Goal: Task Accomplishment & Management: Manage account settings

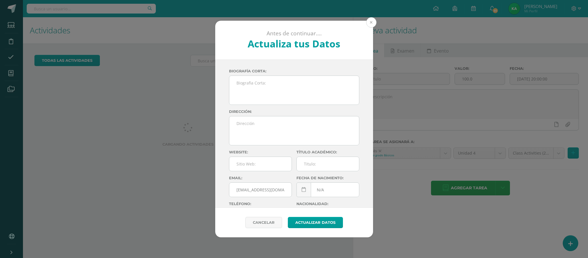
click at [371, 22] on button at bounding box center [371, 22] width 10 height 10
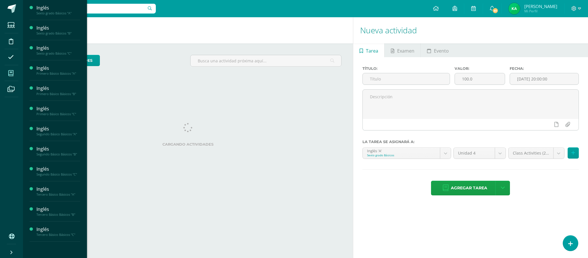
click at [14, 73] on span at bounding box center [11, 73] width 13 height 13
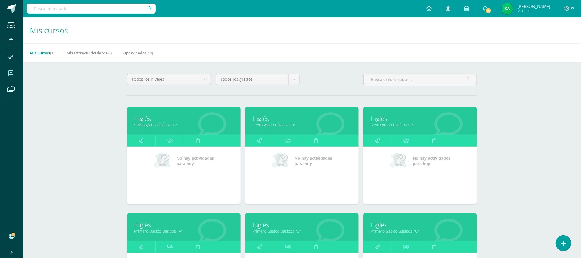
click at [275, 126] on link "Sexto grado Básicos "B"" at bounding box center [302, 124] width 99 height 5
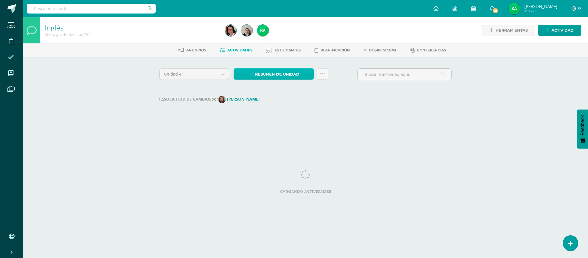
click at [272, 77] on span "Resumen de unidad" at bounding box center [277, 74] width 44 height 11
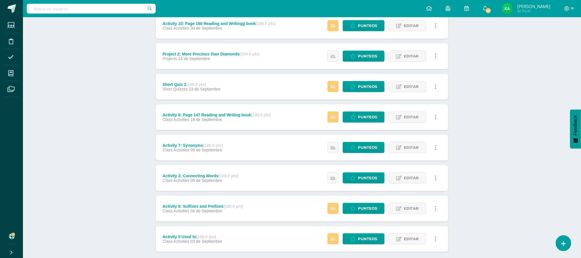
scroll to position [216, 0]
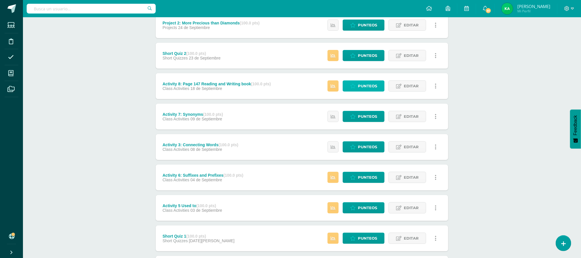
click at [363, 86] on span "Punteos" at bounding box center [367, 86] width 19 height 11
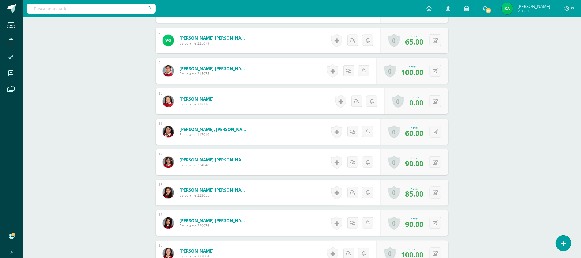
scroll to position [395, 0]
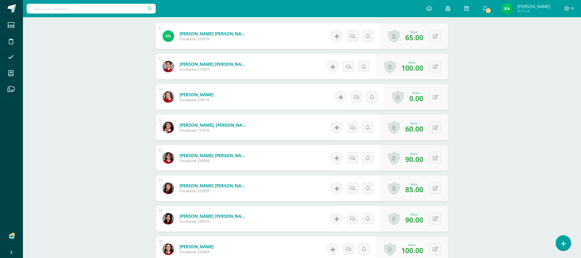
click at [439, 99] on button at bounding box center [436, 97] width 12 height 12
type input "100"
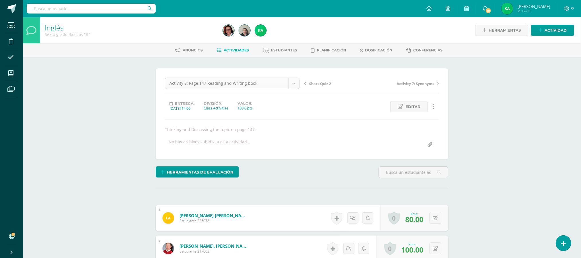
scroll to position [7, 0]
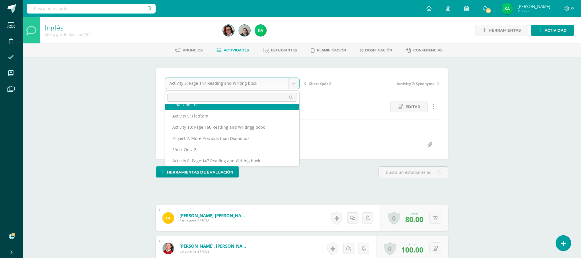
scroll to position [0, 0]
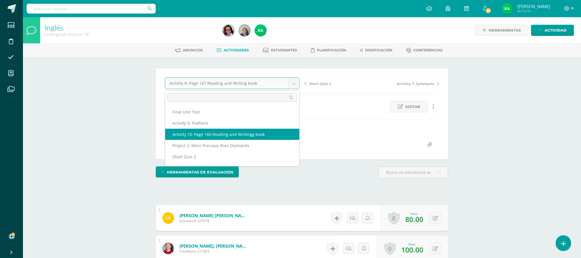
select select "/dashboard/teacher/grade-activity/207739/"
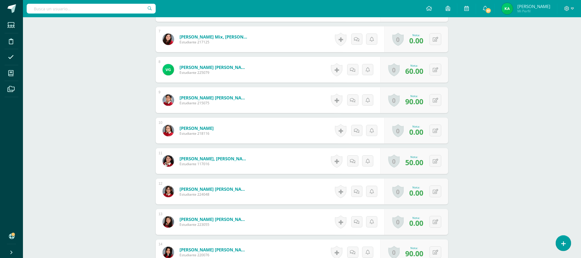
scroll to position [362, 0]
click at [434, 132] on button at bounding box center [436, 130] width 12 height 12
type input "100"
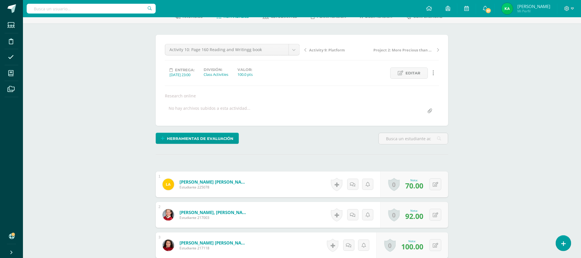
scroll to position [0, 0]
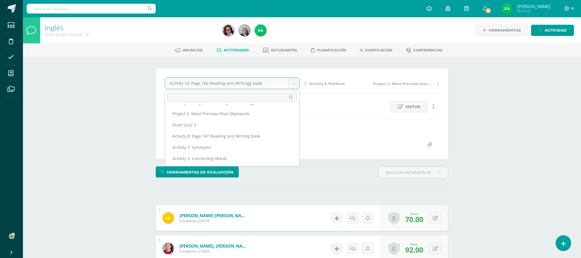
scroll to position [36, 0]
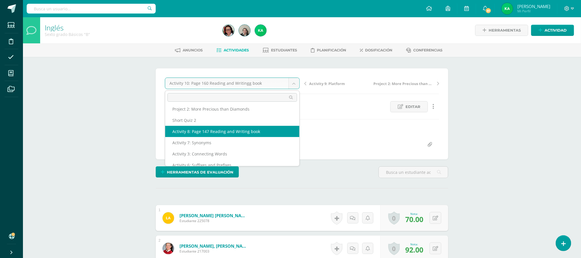
select select "/dashboard/teacher/grade-activity/207733/"
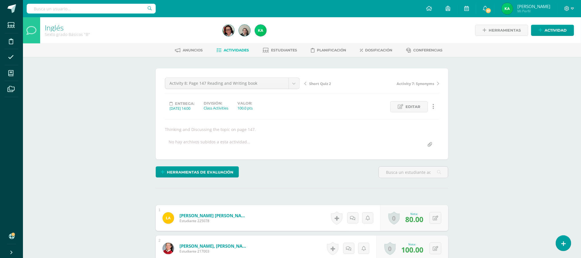
click at [235, 51] on span "Actividades" at bounding box center [236, 50] width 25 height 4
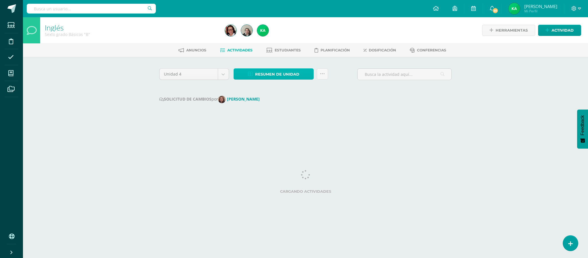
click at [274, 75] on span "Resumen de unidad" at bounding box center [277, 74] width 44 height 11
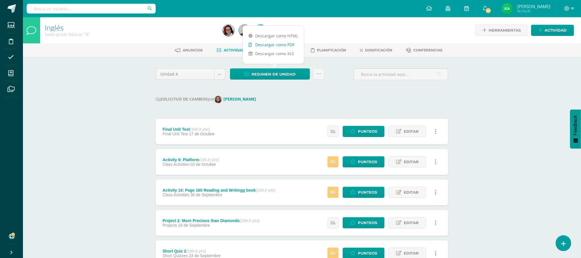
click at [269, 45] on link "Descargar como PDF" at bounding box center [273, 44] width 61 height 9
click at [337, 99] on div "SOLICITUD DE CAMBIOS por CLARA MORALES" at bounding box center [302, 99] width 293 height 7
click at [280, 49] on span "Estudiantes" at bounding box center [285, 50] width 26 height 4
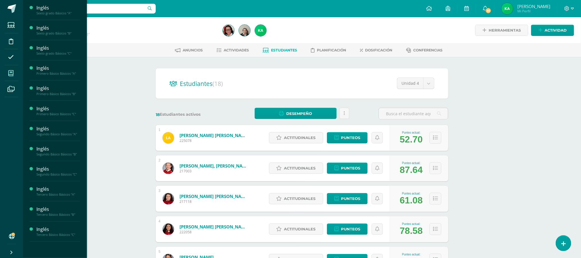
click at [12, 73] on icon at bounding box center [10, 73] width 5 height 6
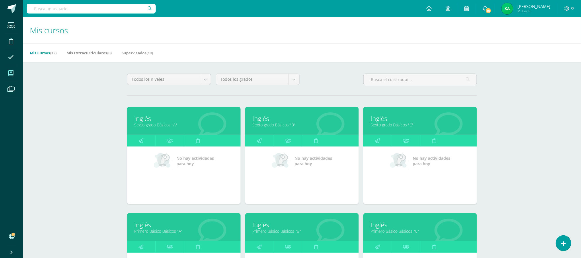
click at [158, 125] on link "Sexto grado Básicos "A"" at bounding box center [183, 124] width 99 height 5
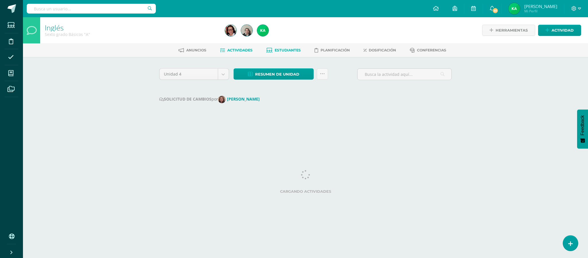
click at [283, 52] on span "Estudiantes" at bounding box center [288, 50] width 26 height 4
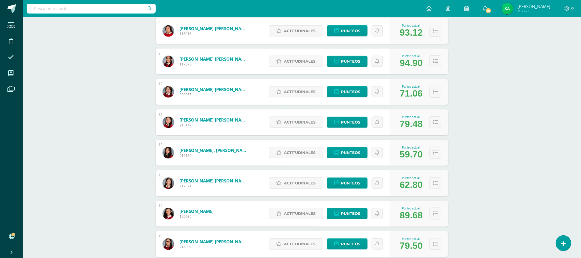
scroll to position [479, 0]
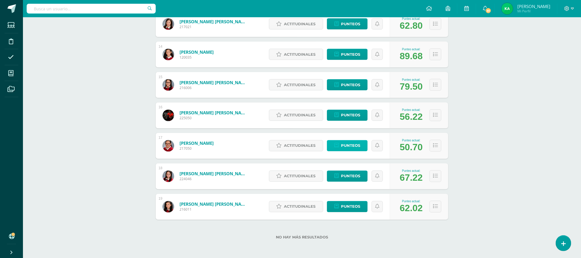
click at [349, 147] on span "Punteos" at bounding box center [350, 145] width 19 height 11
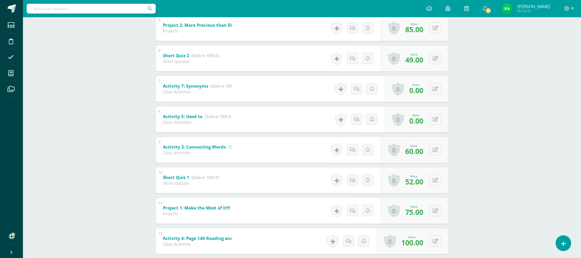
scroll to position [252, 0]
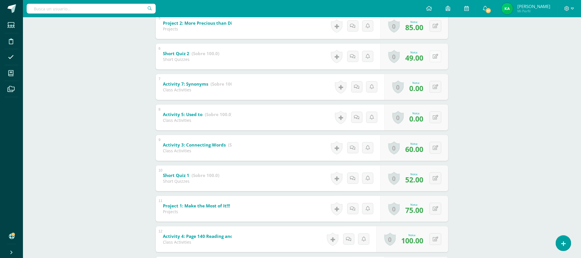
click at [437, 54] on icon at bounding box center [435, 56] width 5 height 5
type input "60"
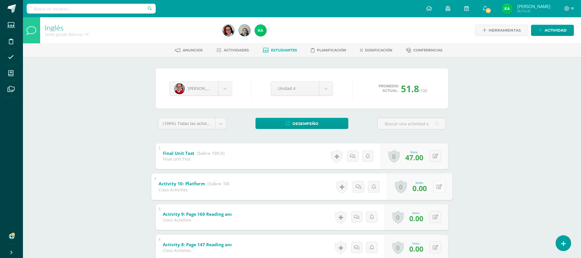
click at [434, 187] on button at bounding box center [440, 187] width 12 height 12
type input "50"
click at [434, 217] on button at bounding box center [440, 217] width 12 height 12
type input "50"
click at [437, 247] on icon at bounding box center [440, 247] width 6 height 5
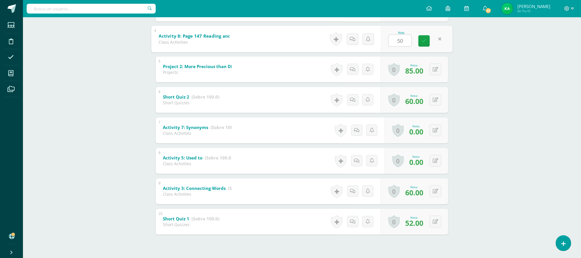
scroll to position [209, 0]
type input "50"
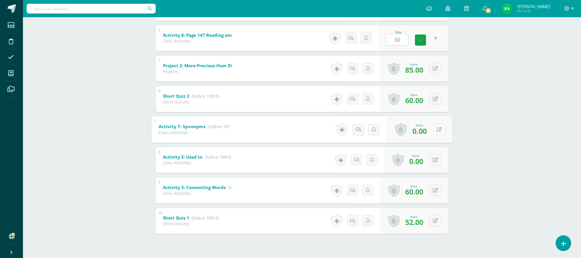
click at [434, 127] on button at bounding box center [440, 129] width 12 height 12
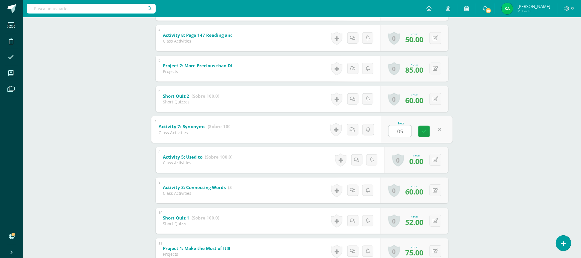
type input "0"
type input "50"
click at [436, 162] on button at bounding box center [440, 160] width 12 height 12
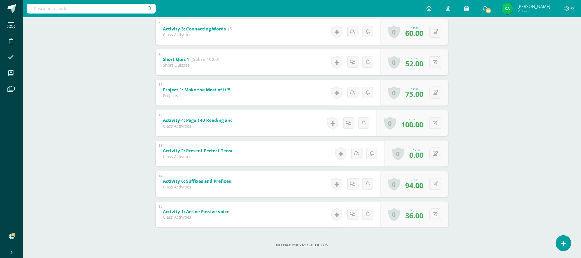
scroll to position [375, 0]
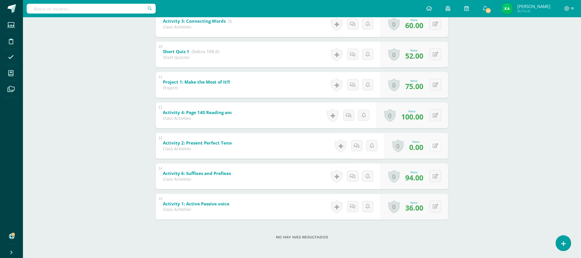
type input "50"
click at [436, 147] on button at bounding box center [440, 146] width 12 height 12
type input "50"
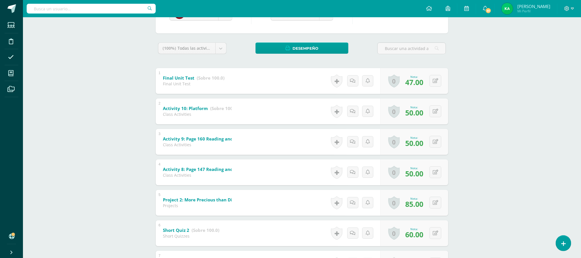
scroll to position [0, 0]
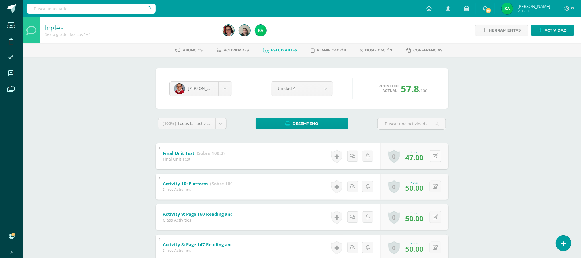
click at [436, 156] on button at bounding box center [436, 156] width 12 height 12
type input "50"
click at [435, 156] on button at bounding box center [440, 156] width 12 height 12
type input "52"
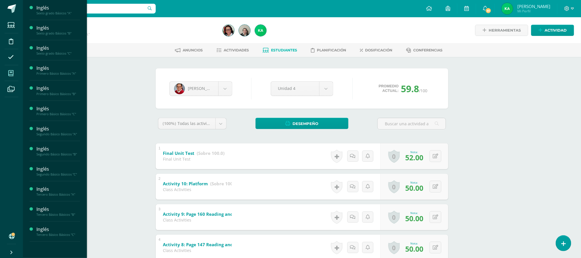
click at [12, 73] on icon at bounding box center [10, 73] width 5 height 6
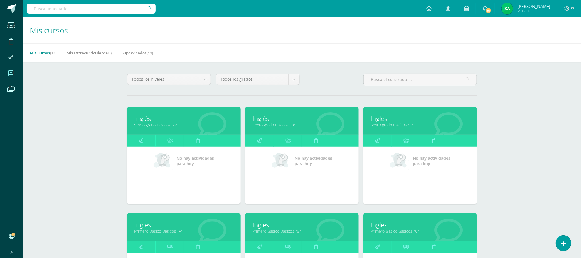
click at [277, 126] on link "Sexto grado Básicos "B"" at bounding box center [302, 124] width 99 height 5
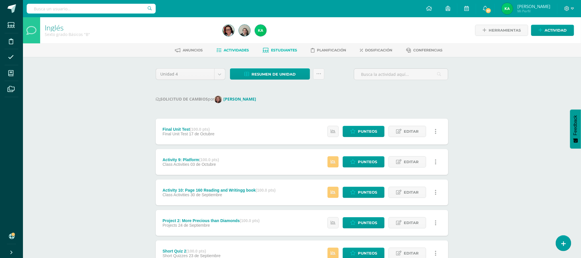
click at [283, 48] on span "Estudiantes" at bounding box center [285, 50] width 26 height 4
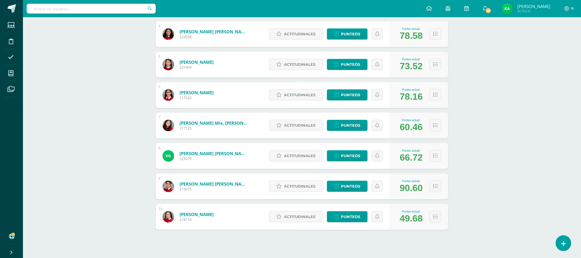
scroll to position [203, 0]
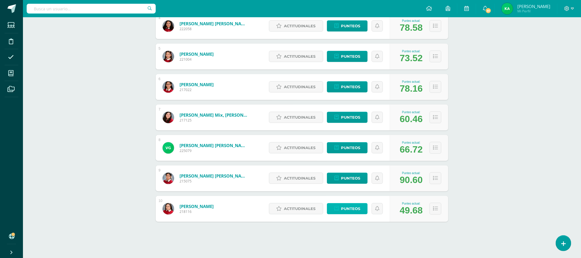
click at [354, 209] on span "Punteos" at bounding box center [350, 208] width 19 height 11
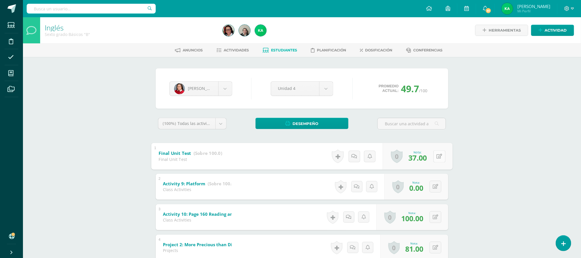
click at [434, 158] on button at bounding box center [440, 156] width 12 height 12
click at [478, 191] on div "Inglés Sexto grado Básicos "B" Herramientas Detalle de asistencias Actividad An…" at bounding box center [302, 248] width 559 height 462
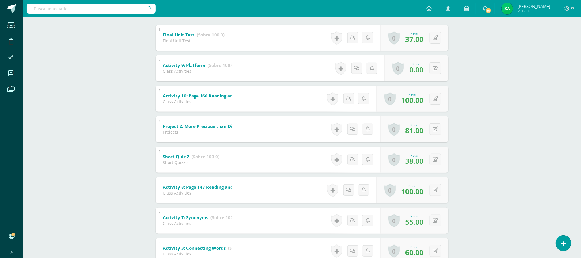
scroll to position [120, 0]
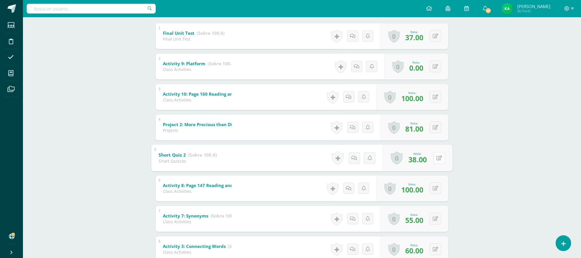
click at [434, 158] on button at bounding box center [440, 158] width 12 height 12
type input "60"
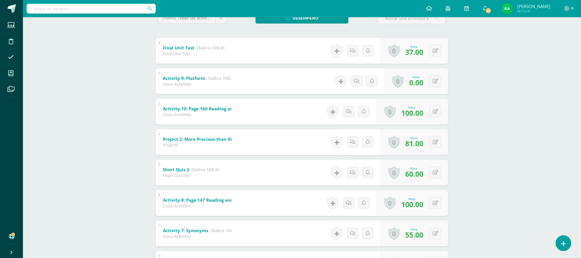
scroll to position [0, 0]
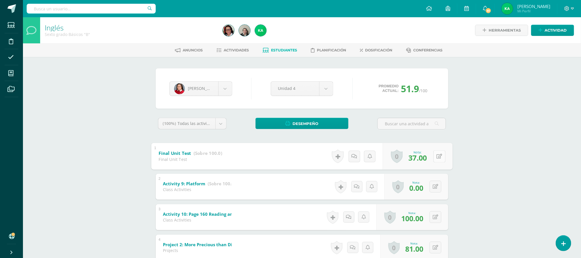
click at [434, 157] on button at bounding box center [440, 156] width 12 height 12
type input "42"
click at [437, 188] on icon at bounding box center [440, 186] width 6 height 5
type input "5"
type input "0"
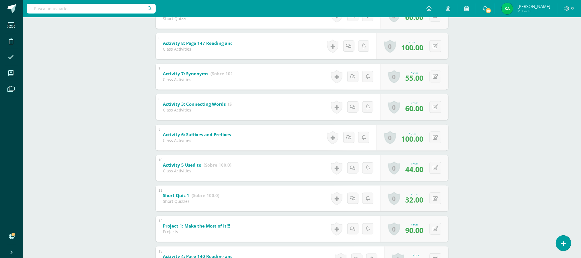
scroll to position [263, 0]
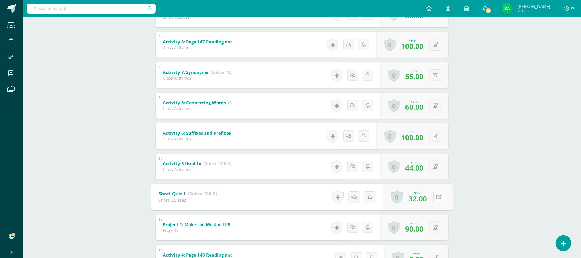
click at [435, 197] on button at bounding box center [440, 197] width 12 height 12
type input "60"
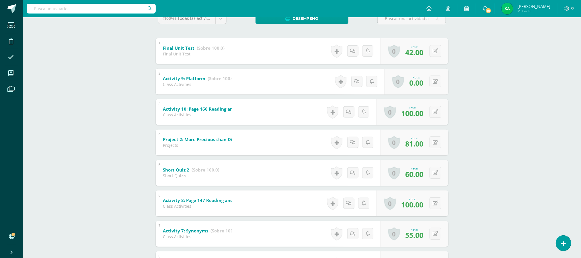
scroll to position [0, 0]
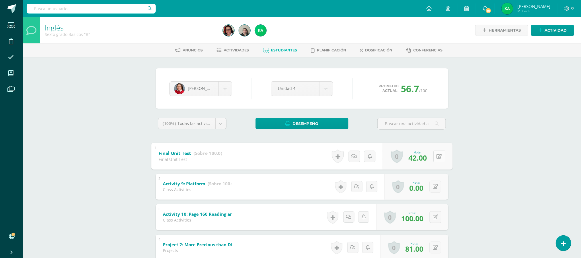
click at [433, 157] on div "0 Logros Logros obtenidos Aún no hay logros agregados Nota: 42.00" at bounding box center [418, 156] width 70 height 27
click at [439, 156] on icon at bounding box center [440, 156] width 6 height 5
type input "4"
click at [470, 139] on div "Inglés Sexto grado Básicos "B" Herramientas Detalle de asistencias Actividad An…" at bounding box center [302, 248] width 559 height 462
click at [401, 160] on input "text" at bounding box center [400, 157] width 23 height 11
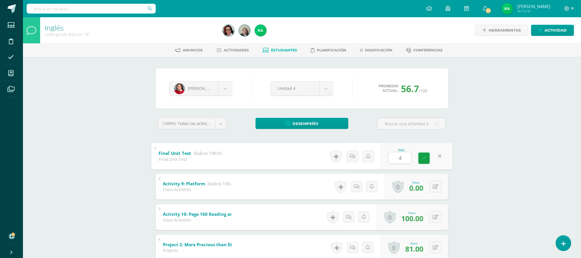
type input "47"
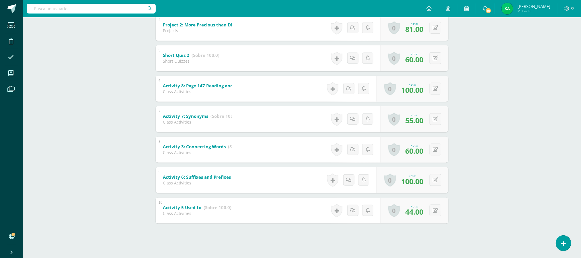
scroll to position [221, 0]
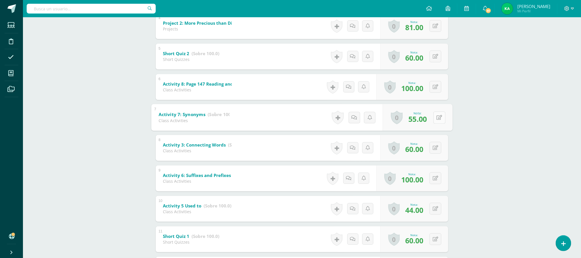
click at [435, 118] on button at bounding box center [440, 117] width 12 height 12
type input "100"
click at [434, 211] on button at bounding box center [440, 209] width 12 height 12
type input "100"
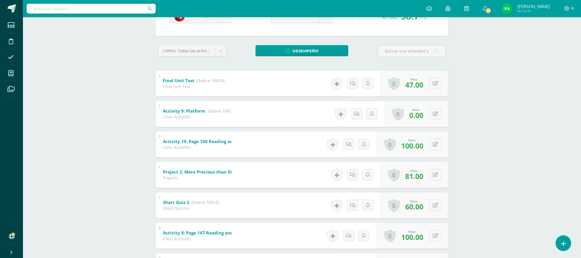
scroll to position [0, 0]
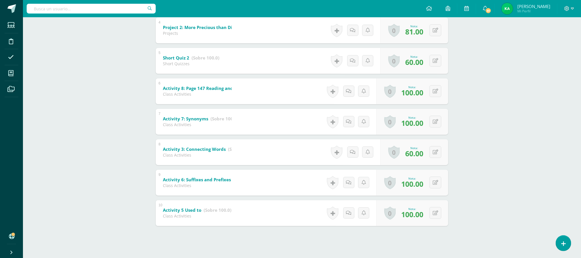
scroll to position [221, 0]
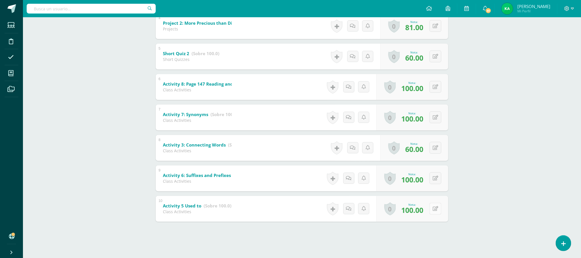
click at [435, 211] on button at bounding box center [436, 209] width 12 height 12
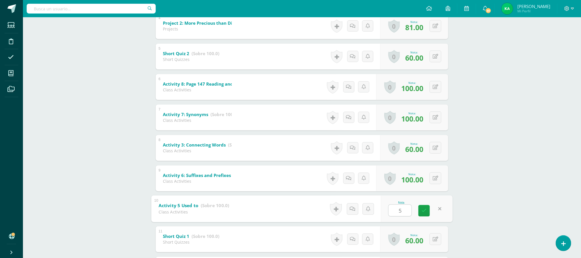
type input "50"
click at [437, 117] on icon at bounding box center [435, 117] width 5 height 5
type input "50"
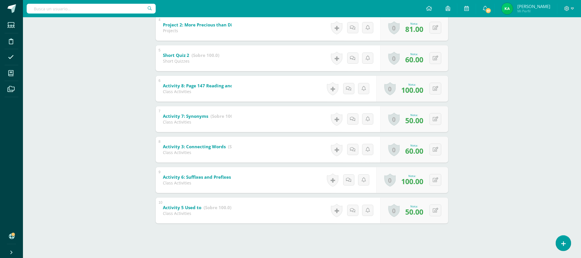
scroll to position [221, 0]
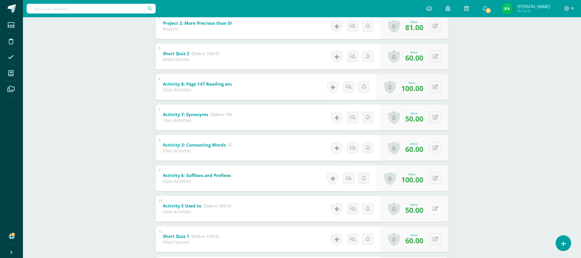
click at [434, 209] on button at bounding box center [436, 209] width 12 height 12
type input "100"
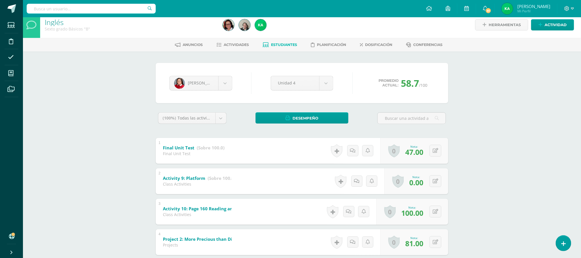
scroll to position [0, 0]
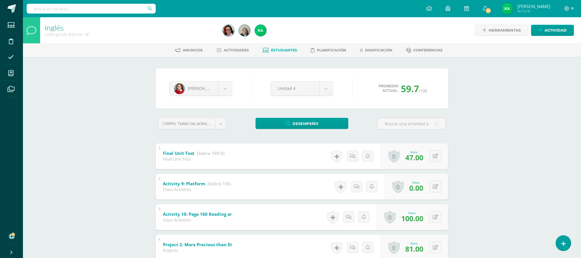
click at [283, 53] on link "Estudiantes" at bounding box center [280, 50] width 34 height 9
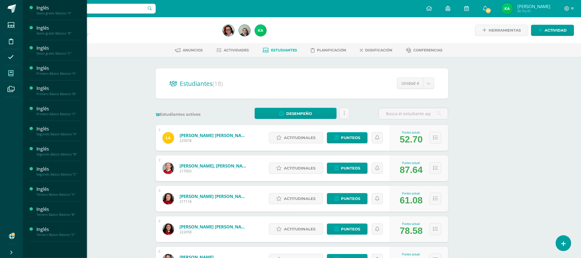
click at [15, 71] on span at bounding box center [11, 73] width 13 height 13
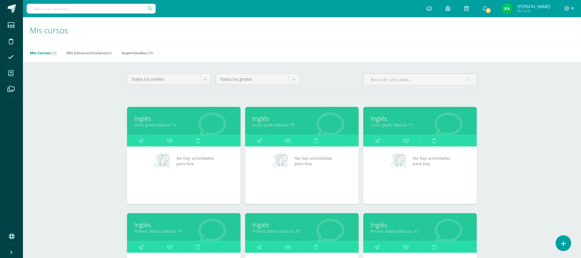
click at [164, 127] on link "Sexto grado Básicos "A"" at bounding box center [183, 124] width 99 height 5
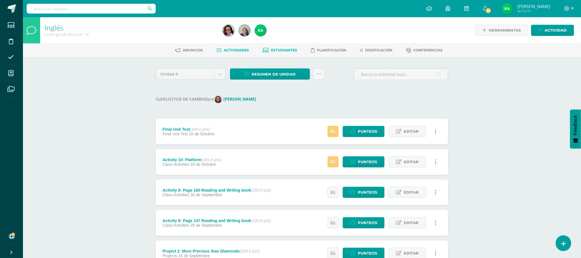
click at [291, 48] on span "Estudiantes" at bounding box center [285, 50] width 26 height 4
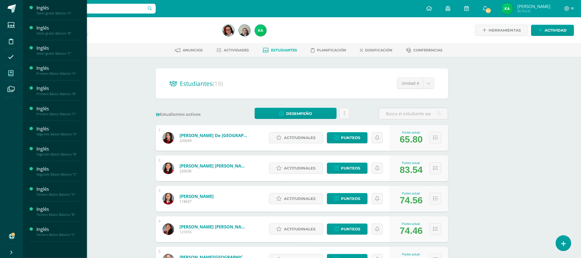
click at [11, 71] on icon at bounding box center [10, 73] width 5 height 6
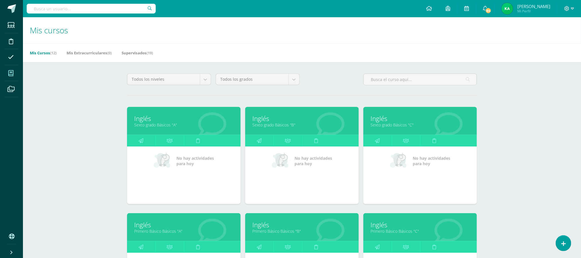
click at [390, 122] on link "Inglés" at bounding box center [420, 118] width 99 height 9
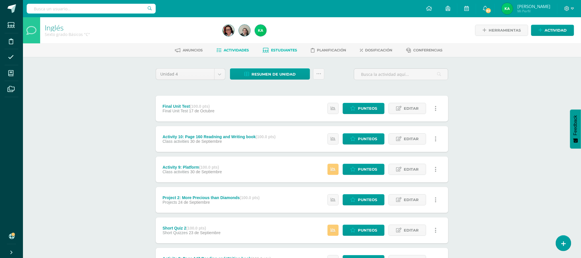
click at [277, 50] on span "Estudiantes" at bounding box center [285, 50] width 26 height 4
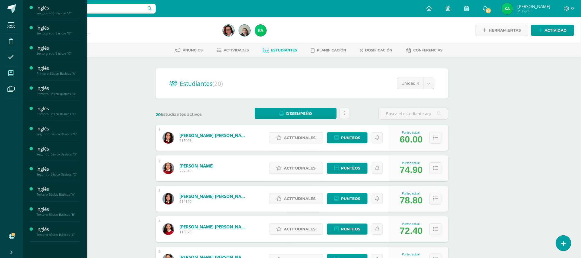
click at [13, 76] on icon at bounding box center [10, 73] width 5 height 6
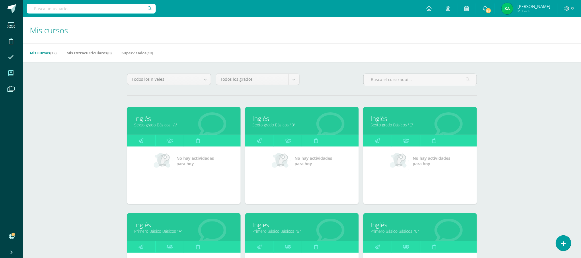
click at [161, 232] on link "Primero Básico Básicos "A"" at bounding box center [183, 230] width 99 height 5
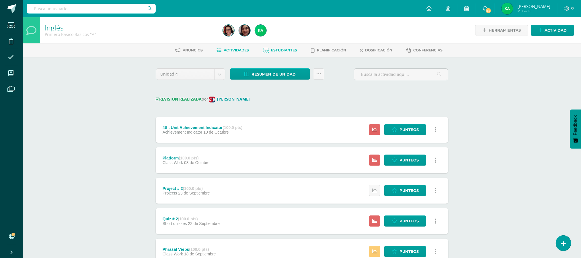
click at [284, 49] on span "Estudiantes" at bounding box center [285, 50] width 26 height 4
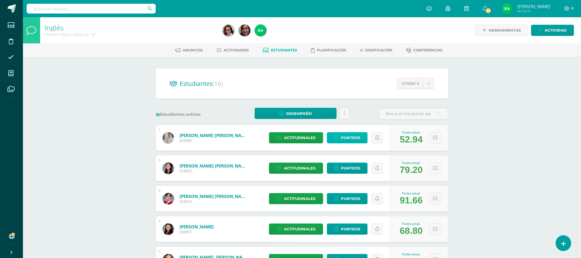
click at [344, 139] on span "Punteos" at bounding box center [350, 137] width 19 height 11
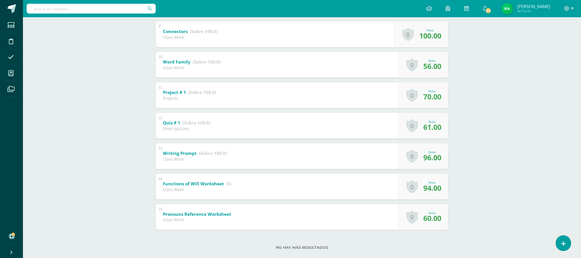
scroll to position [375, 0]
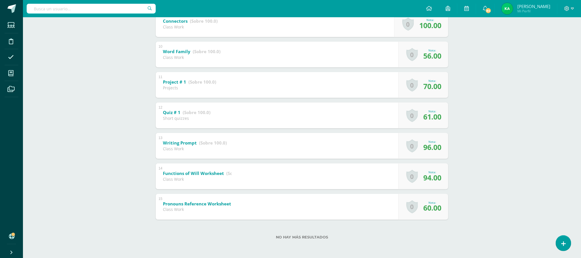
click at [431, 52] on span "56.00" at bounding box center [433, 56] width 18 height 10
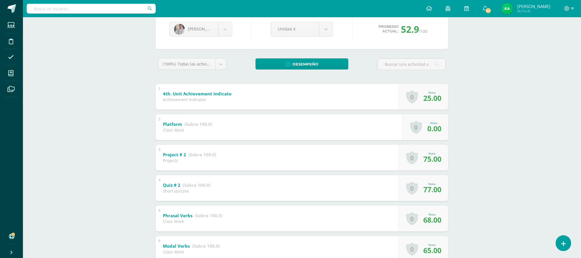
scroll to position [54, 0]
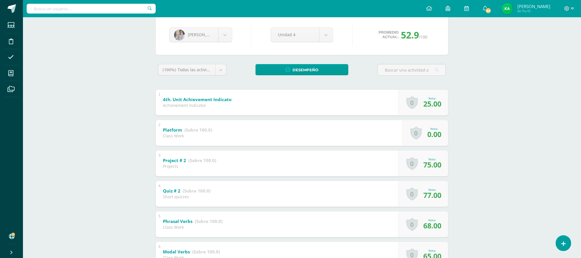
click at [435, 102] on span "25.00" at bounding box center [433, 104] width 18 height 10
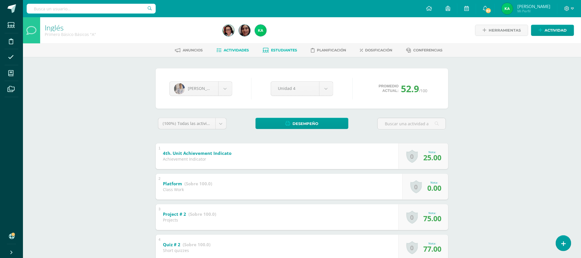
click at [236, 49] on span "Actividades" at bounding box center [236, 50] width 25 height 4
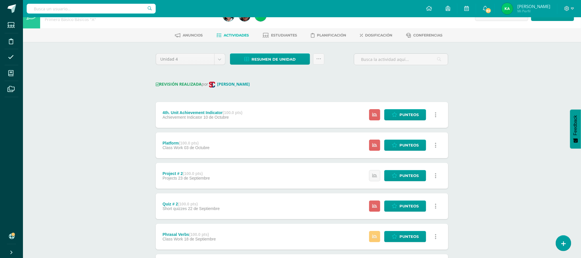
scroll to position [13, 0]
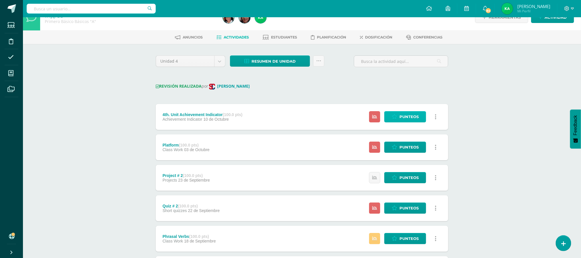
click at [408, 117] on span "Punteos" at bounding box center [409, 116] width 19 height 11
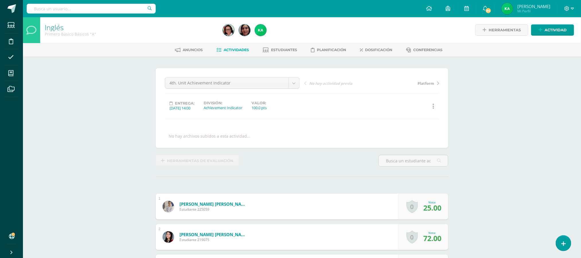
scroll to position [1, 0]
click at [432, 211] on span "25.00" at bounding box center [433, 207] width 18 height 10
click at [240, 50] on span "Actividades" at bounding box center [236, 49] width 25 height 4
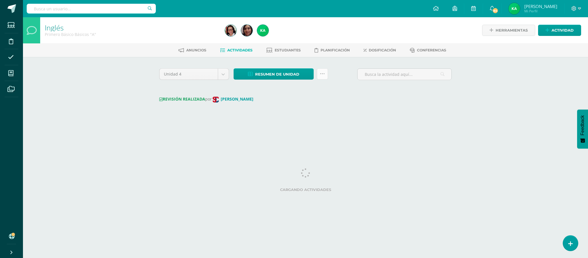
click at [321, 76] on icon at bounding box center [322, 73] width 5 height 5
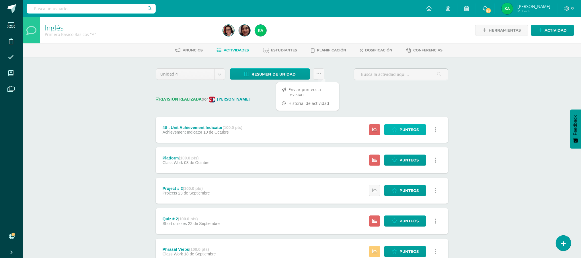
click at [408, 131] on span "Punteos" at bounding box center [409, 129] width 19 height 11
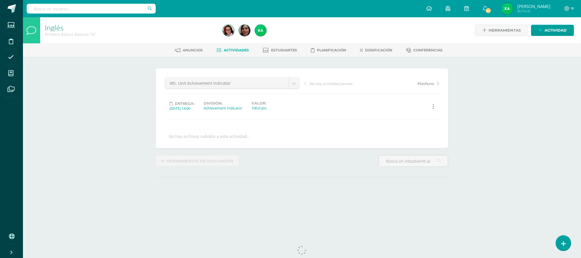
click at [234, 49] on span "Actividades" at bounding box center [236, 50] width 25 height 4
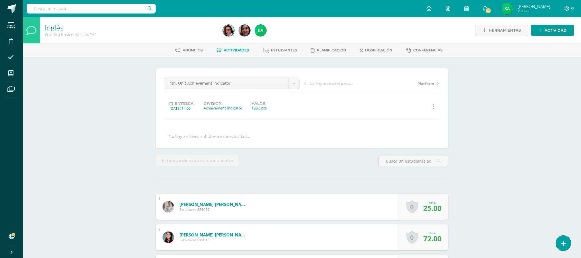
scroll to position [0, 0]
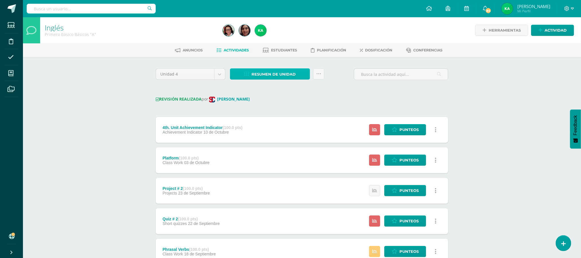
click at [275, 72] on span "Resumen de unidad" at bounding box center [274, 74] width 44 height 11
click at [313, 103] on div "REVISIÓN REALIZADA por [PERSON_NAME]" at bounding box center [302, 99] width 293 height 7
